Goal: Information Seeking & Learning: Learn about a topic

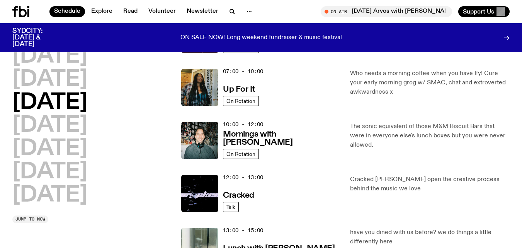
scroll to position [63, 0]
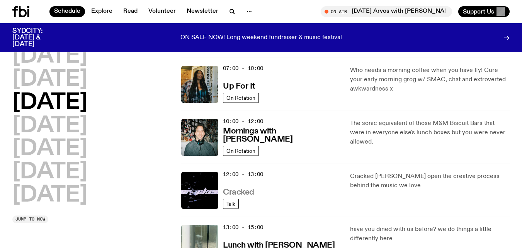
click at [246, 194] on h3 "Cracked" at bounding box center [238, 192] width 31 height 8
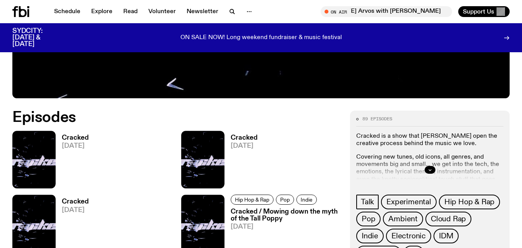
scroll to position [294, 0]
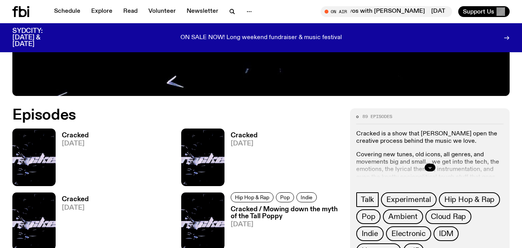
click at [73, 133] on h3 "Cracked" at bounding box center [75, 135] width 27 height 7
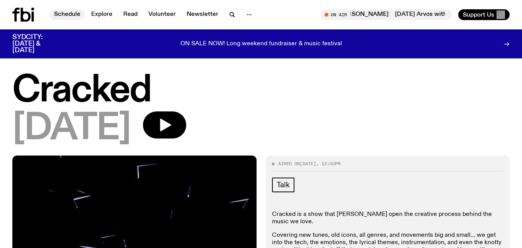
click at [63, 11] on link "Schedule" at bounding box center [67, 14] width 36 height 11
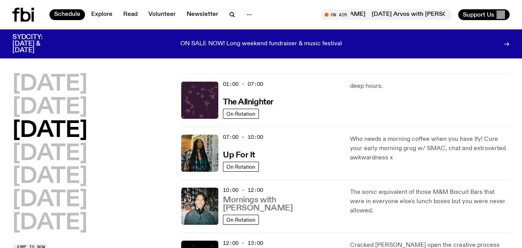
click at [308, 208] on h3 "Mornings with [PERSON_NAME]" at bounding box center [282, 204] width 118 height 16
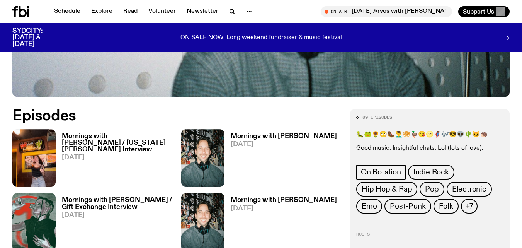
scroll to position [355, 0]
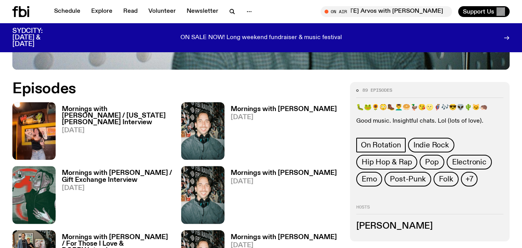
click at [69, 106] on h3 "Mornings with [PERSON_NAME] / [US_STATE][PERSON_NAME] Interview" at bounding box center [117, 116] width 110 height 20
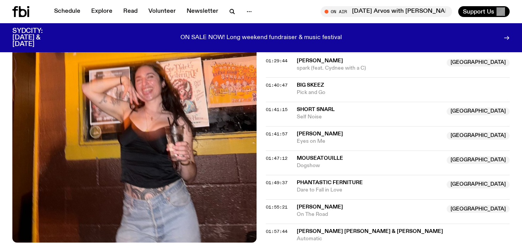
scroll to position [788, 0]
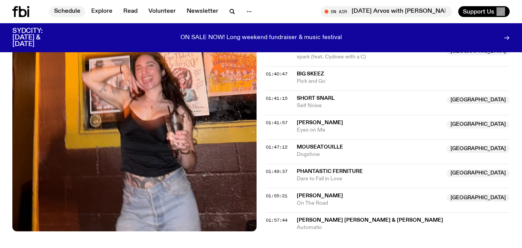
click at [63, 12] on link "Schedule" at bounding box center [67, 11] width 36 height 11
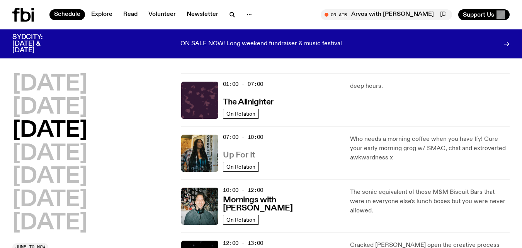
click at [248, 152] on h3 "Up For It" at bounding box center [239, 155] width 32 height 8
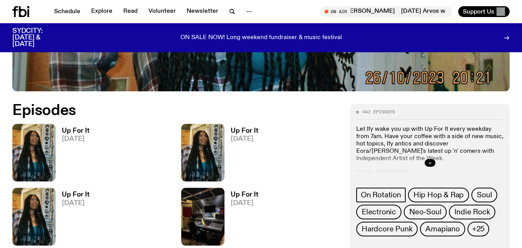
scroll to position [309, 0]
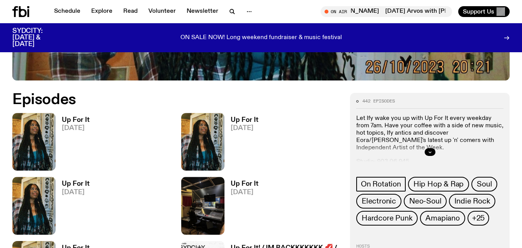
click at [79, 117] on h3 "Up For It" at bounding box center [76, 120] width 28 height 7
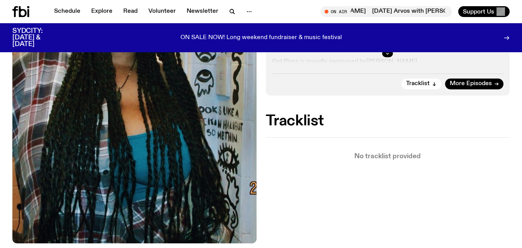
scroll to position [247, 0]
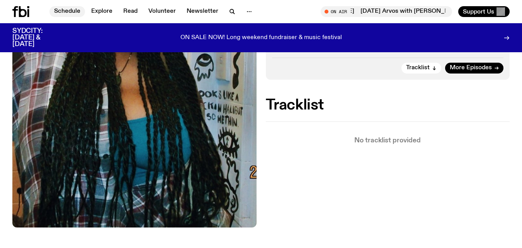
click at [66, 7] on link "Schedule" at bounding box center [67, 11] width 36 height 11
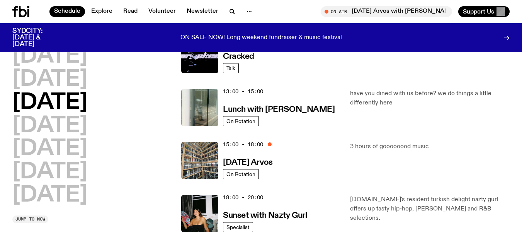
scroll to position [200, 0]
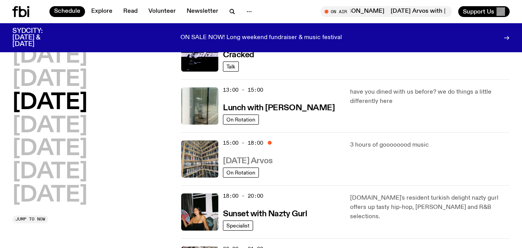
click at [273, 158] on h3 "[DATE] Arvos" at bounding box center [248, 161] width 50 height 8
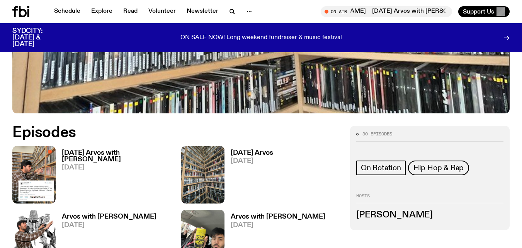
scroll to position [278, 0]
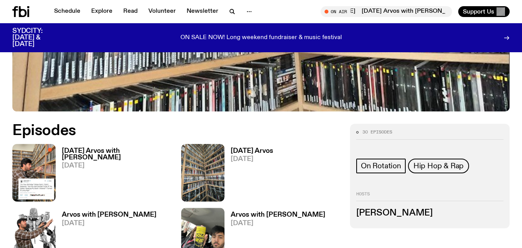
click at [96, 155] on h3 "[DATE] Arvos with [PERSON_NAME]" at bounding box center [117, 154] width 110 height 13
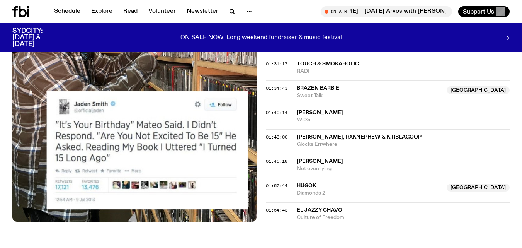
scroll to position [881, 0]
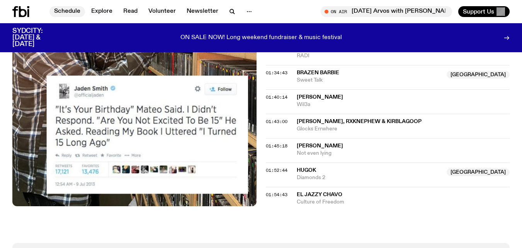
click at [67, 14] on link "Schedule" at bounding box center [67, 11] width 36 height 11
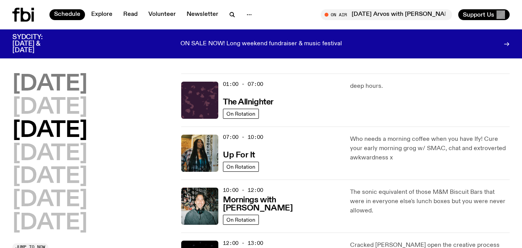
click at [76, 88] on h2 "[DATE]" at bounding box center [49, 84] width 75 height 22
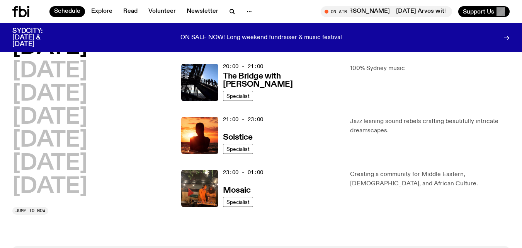
scroll to position [381, 0]
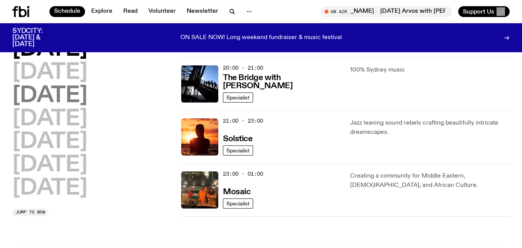
drag, startPoint x: 316, startPoint y: 120, endPoint x: 113, endPoint y: 99, distance: 204.0
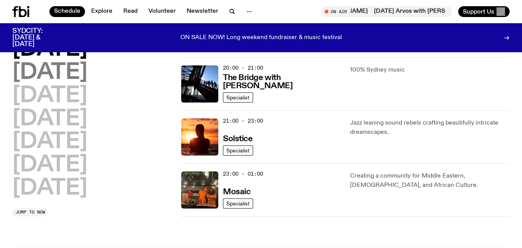
click at [77, 72] on h2 "[DATE]" at bounding box center [49, 73] width 75 height 22
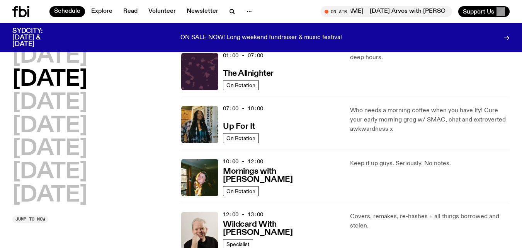
scroll to position [22, 0]
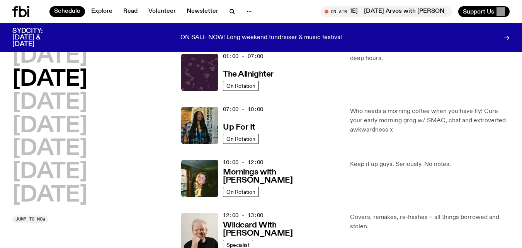
click at [506, 65] on div "deep hours." at bounding box center [430, 72] width 160 height 37
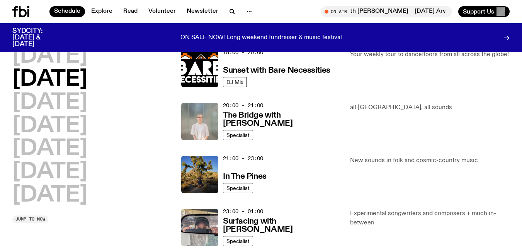
scroll to position [334, 0]
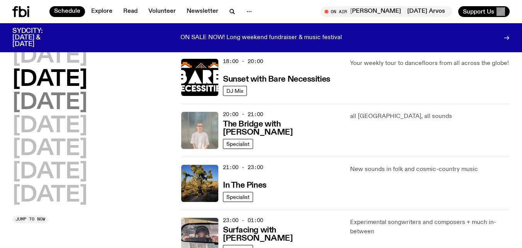
click at [87, 102] on h2 "[DATE]" at bounding box center [49, 103] width 75 height 22
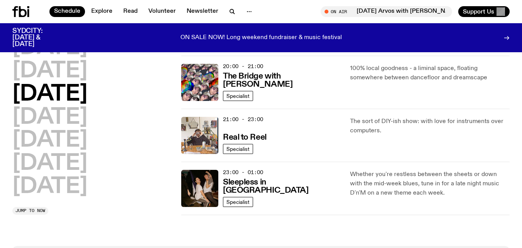
scroll to position [369, 0]
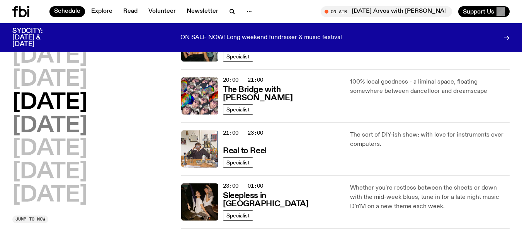
click at [86, 134] on h2 "[DATE]" at bounding box center [49, 126] width 75 height 22
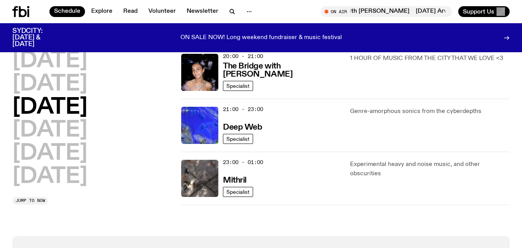
scroll to position [393, 0]
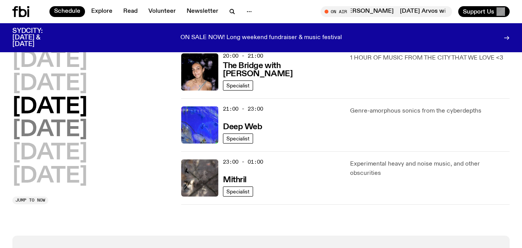
click at [68, 127] on h2 "[DATE]" at bounding box center [49, 130] width 75 height 22
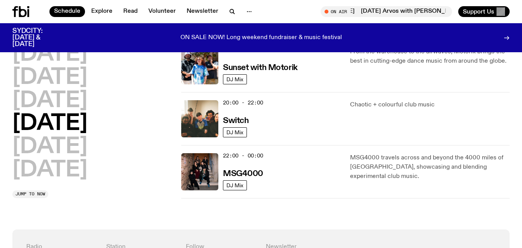
scroll to position [346, 0]
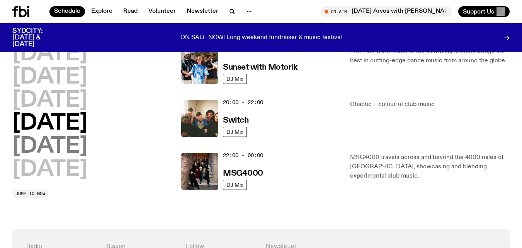
click at [49, 152] on h2 "[DATE]" at bounding box center [49, 147] width 75 height 22
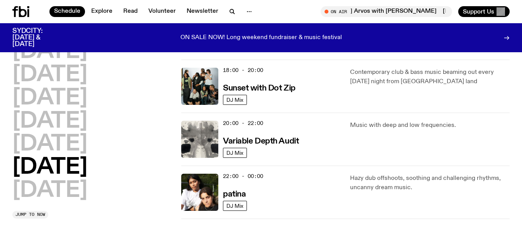
scroll to position [485, 0]
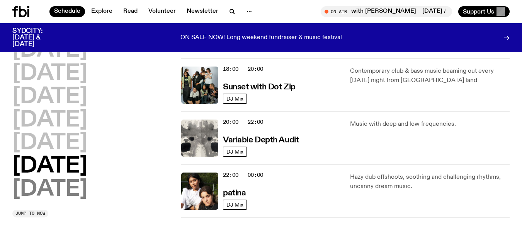
click at [58, 194] on h2 "[DATE]" at bounding box center [49, 190] width 75 height 22
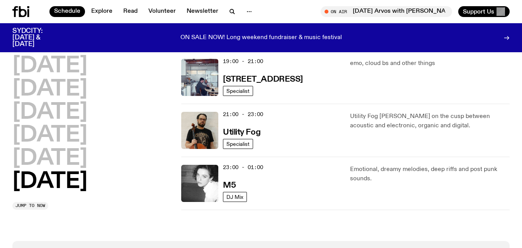
scroll to position [547, 0]
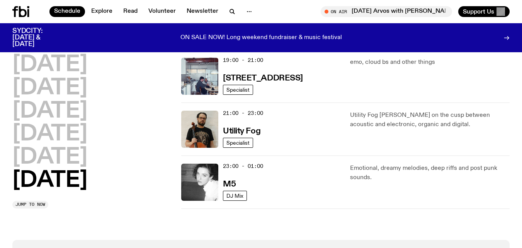
click at [29, 14] on icon at bounding box center [28, 13] width 2 height 8
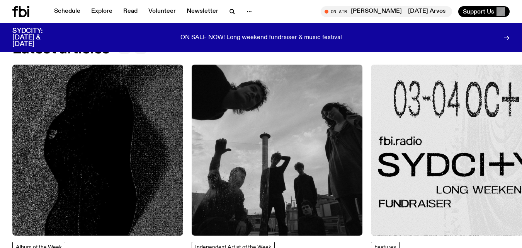
scroll to position [989, 0]
